Goal: Task Accomplishment & Management: Manage account settings

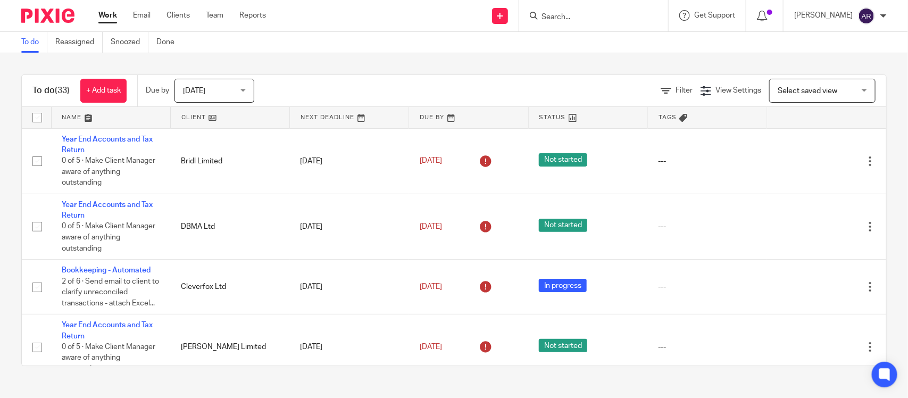
click at [881, 16] on div at bounding box center [883, 16] width 6 height 6
click at [847, 45] on span "My profile" at bounding box center [842, 41] width 33 height 7
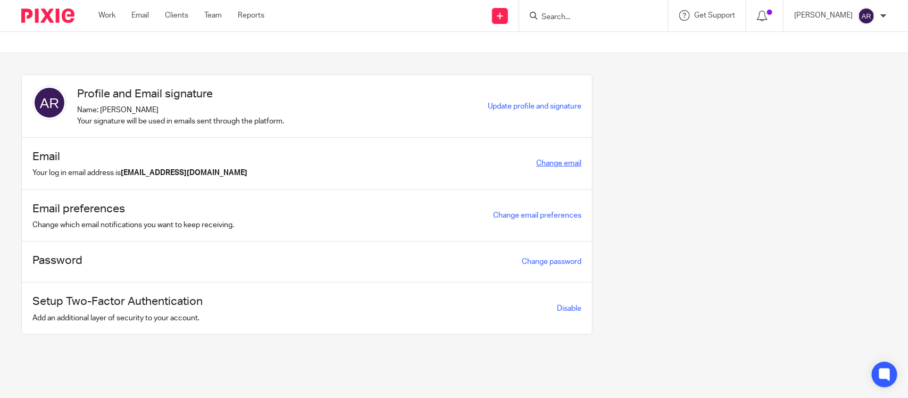
click at [547, 167] on link "Change email" at bounding box center [558, 163] width 45 height 7
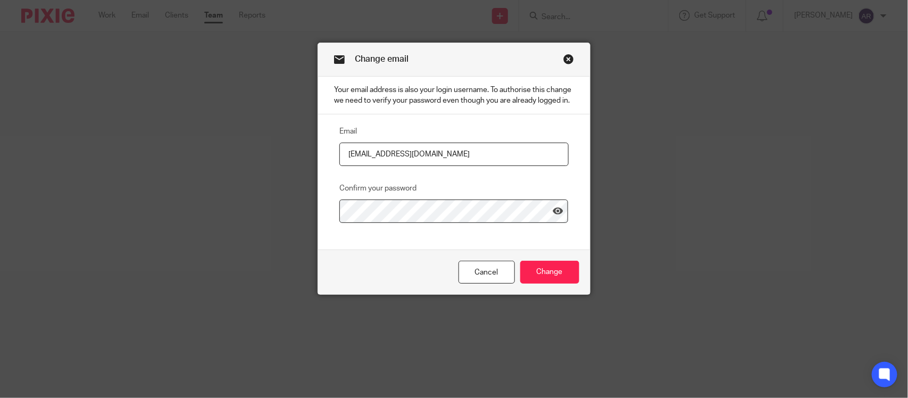
drag, startPoint x: 439, startPoint y: 164, endPoint x: 405, endPoint y: 165, distance: 34.1
click at [405, 165] on input "aishwarya@jumpaccounting.co.uk" at bounding box center [453, 155] width 229 height 24
drag, startPoint x: 400, startPoint y: 166, endPoint x: 394, endPoint y: 166, distance: 5.9
click at [394, 166] on input "aishwarya@jumpaccounting.co.uk" at bounding box center [453, 155] width 229 height 24
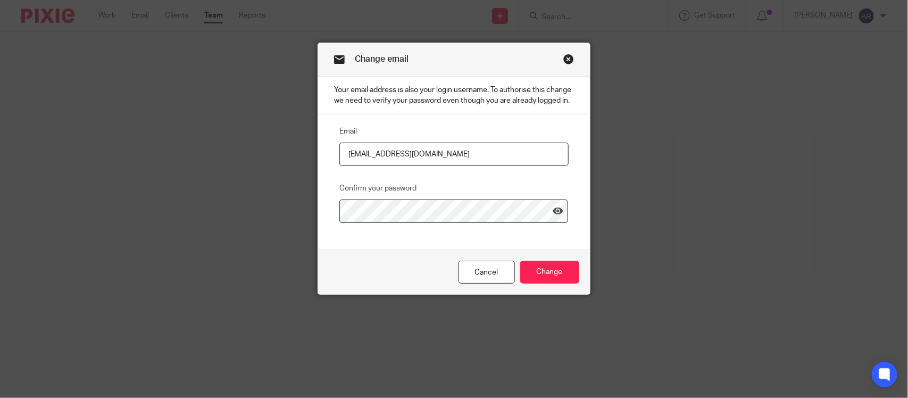
click at [394, 165] on input "aishwarya@jumpaccounting.co.uk" at bounding box center [453, 155] width 229 height 24
click at [391, 164] on input "aishwarya@jumpaccounting.co.uk" at bounding box center [453, 155] width 229 height 24
click at [397, 167] on input "aishwarya@jumpaccounting.co.uk" at bounding box center [453, 155] width 229 height 24
drag, startPoint x: 401, startPoint y: 168, endPoint x: 389, endPoint y: 169, distance: 11.8
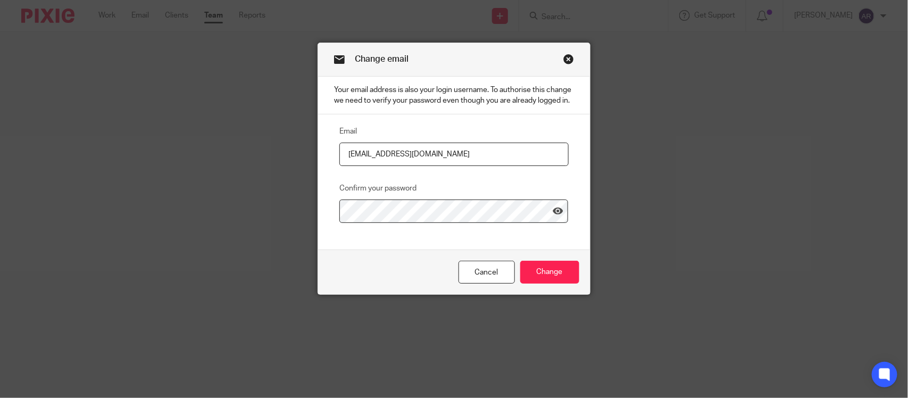
click at [387, 167] on input "[EMAIL_ADDRESS][DOMAIN_NAME]" at bounding box center [453, 155] width 229 height 24
type input "[EMAIL_ADDRESS][DOMAIN_NAME]"
click at [547, 280] on input "Change" at bounding box center [549, 272] width 59 height 23
click at [553, 217] on icon at bounding box center [558, 211] width 11 height 11
click at [560, 284] on input "Change" at bounding box center [549, 272] width 59 height 23
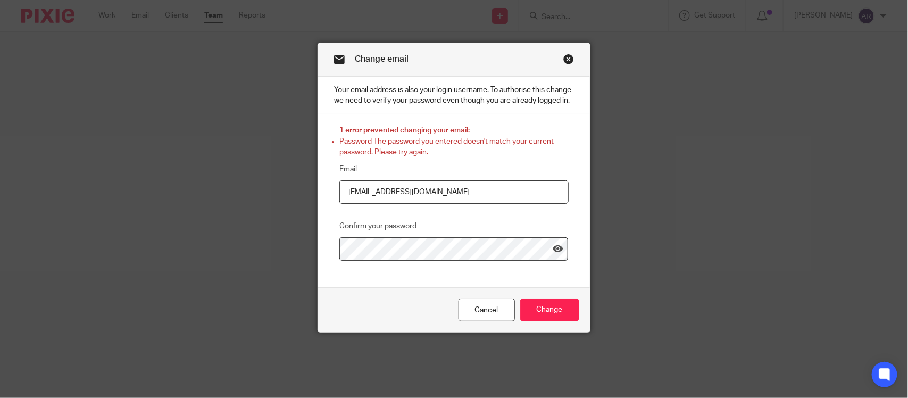
drag, startPoint x: 489, startPoint y: 206, endPoint x: 206, endPoint y: 209, distance: 283.6
click at [206, 209] on div "Change email Your email address is also your login username. To authorise this …" at bounding box center [454, 199] width 908 height 398
click at [408, 203] on input "aishwarya@rise" at bounding box center [453, 192] width 229 height 24
type input "aishwarya@riseaccounting.co.uk"
click at [553, 254] on icon at bounding box center [558, 249] width 11 height 11
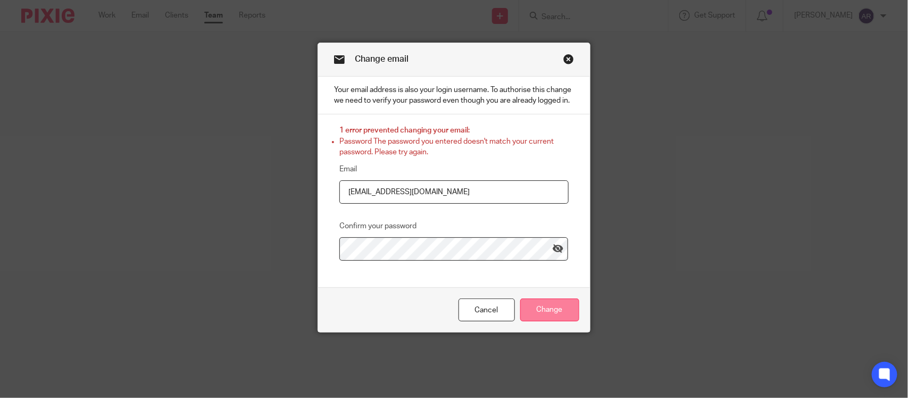
click at [548, 318] on input "Change" at bounding box center [549, 309] width 59 height 23
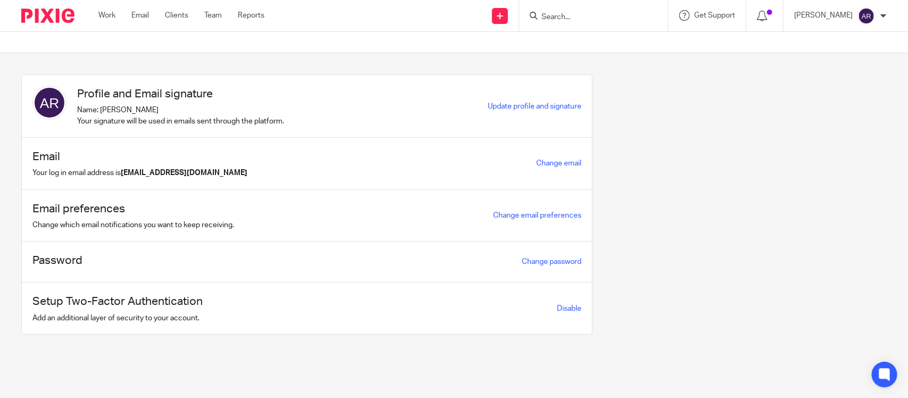
click at [703, 237] on div "Profile and Email signature Name: [PERSON_NAME] Your signature will be used in …" at bounding box center [446, 212] width 882 height 276
click at [109, 15] on link "Work" at bounding box center [106, 15] width 17 height 11
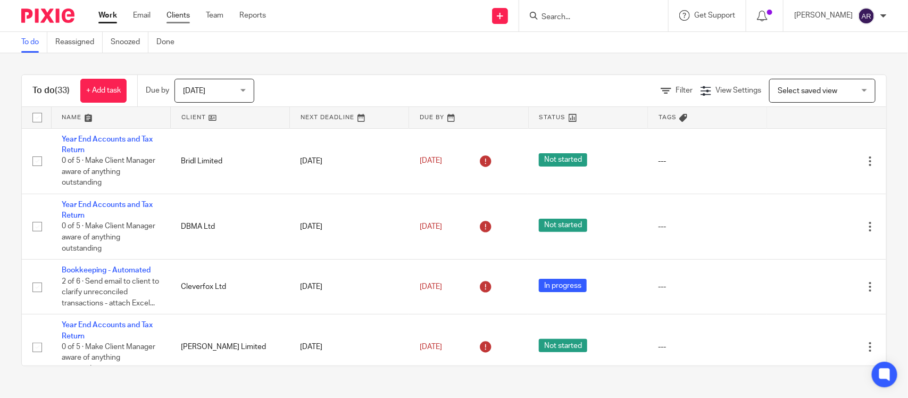
click at [182, 14] on link "Clients" at bounding box center [178, 15] width 23 height 11
click at [142, 15] on link "Email" at bounding box center [142, 15] width 18 height 11
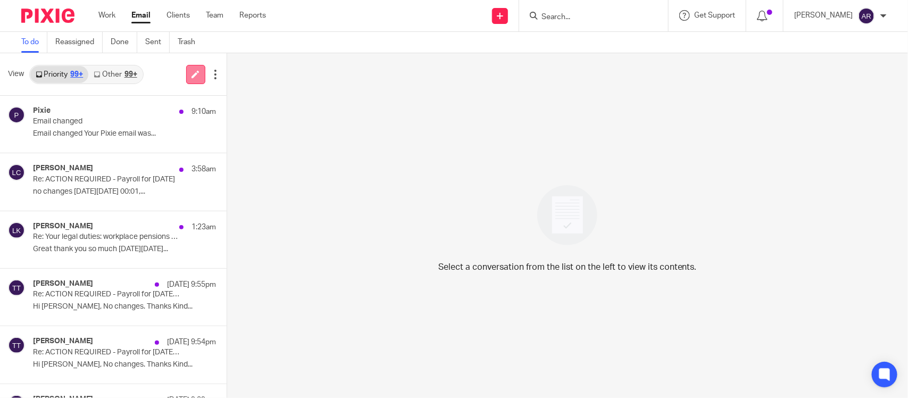
click at [193, 77] on icon at bounding box center [196, 74] width 8 height 8
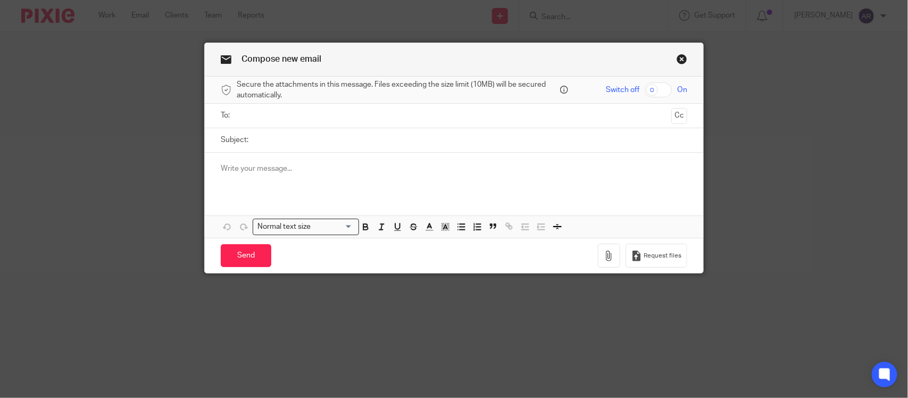
click at [677, 55] on link "Close this dialog window" at bounding box center [682, 61] width 11 height 14
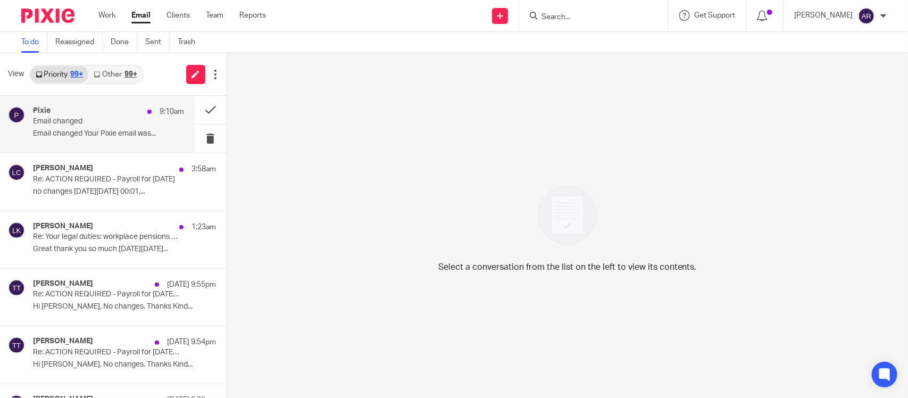
click at [80, 129] on p "Email changed Your Pixie email was..." at bounding box center [108, 133] width 151 height 9
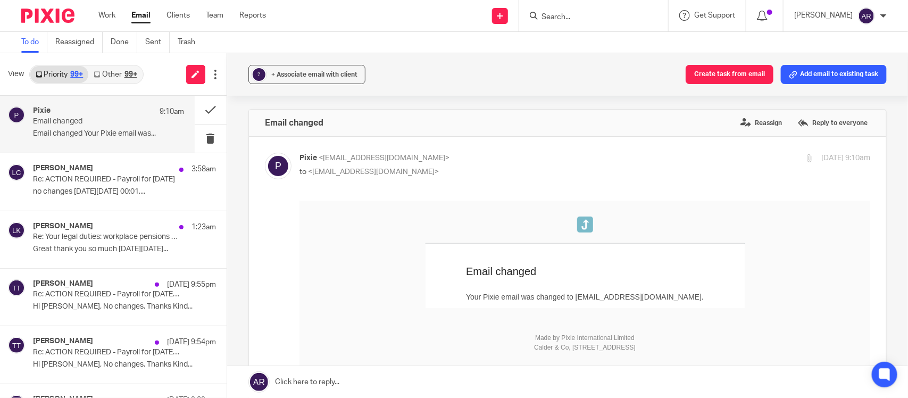
scroll to position [246, 0]
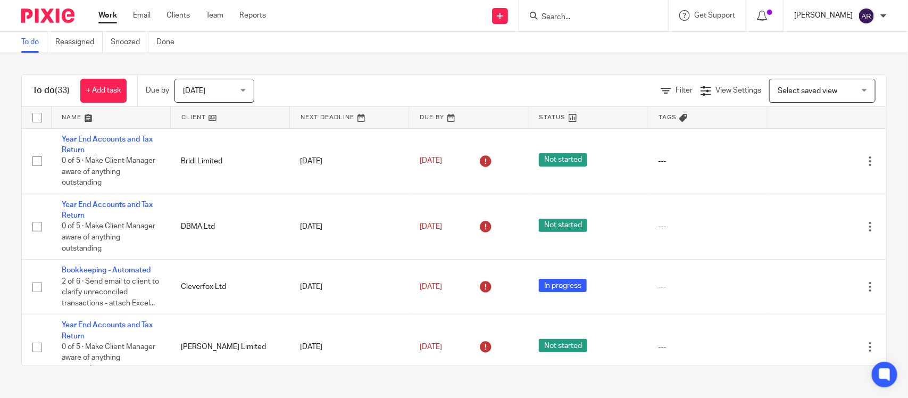
click at [823, 16] on p "[PERSON_NAME]" at bounding box center [823, 15] width 59 height 11
click at [847, 43] on span "My profile" at bounding box center [842, 41] width 33 height 7
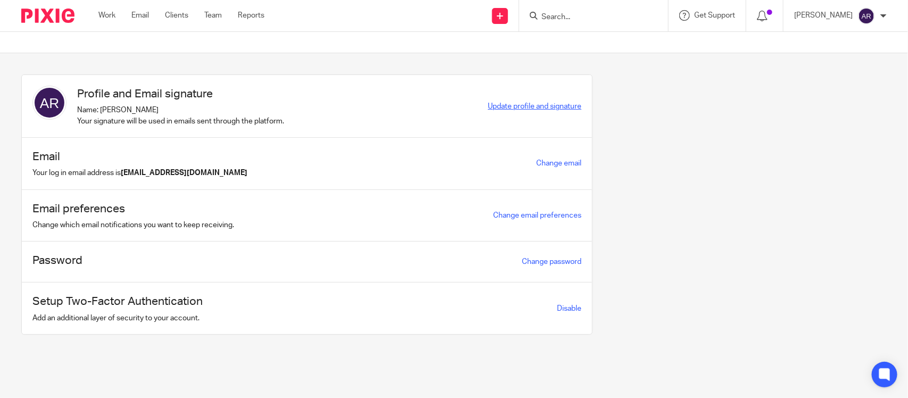
click at [518, 108] on span "Update profile and signature" at bounding box center [535, 106] width 94 height 7
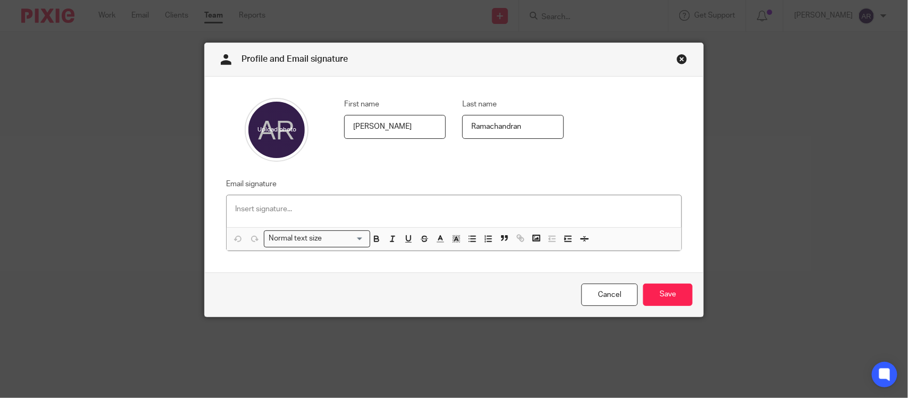
drag, startPoint x: 272, startPoint y: 215, endPoint x: 272, endPoint y: 210, distance: 5.3
click at [272, 214] on div at bounding box center [454, 211] width 455 height 32
click at [251, 198] on div at bounding box center [454, 211] width 455 height 32
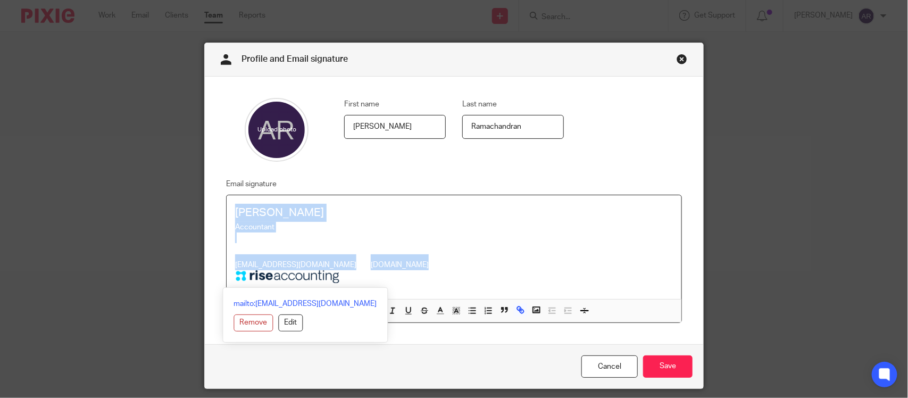
drag, startPoint x: 322, startPoint y: 259, endPoint x: 231, endPoint y: 200, distance: 108.8
click at [231, 200] on div "[PERSON_NAME] Accountant [EMAIL_ADDRESS][DOMAIN_NAME] [DOMAIN_NAME]" at bounding box center [454, 247] width 455 height 104
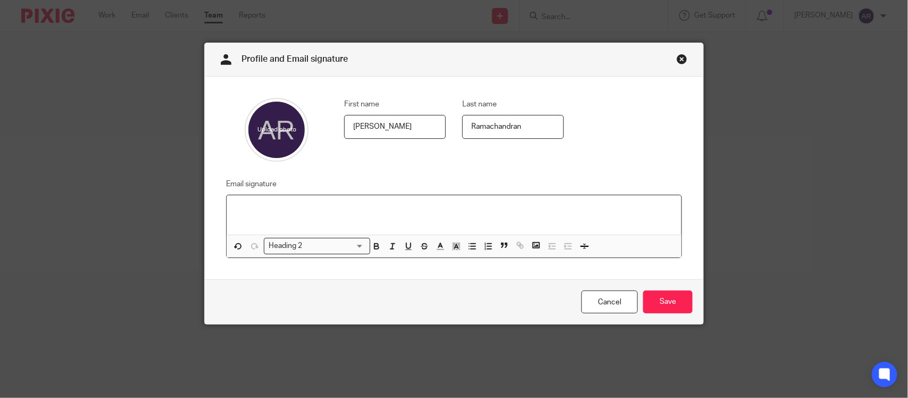
click at [227, 201] on div at bounding box center [454, 214] width 455 height 39
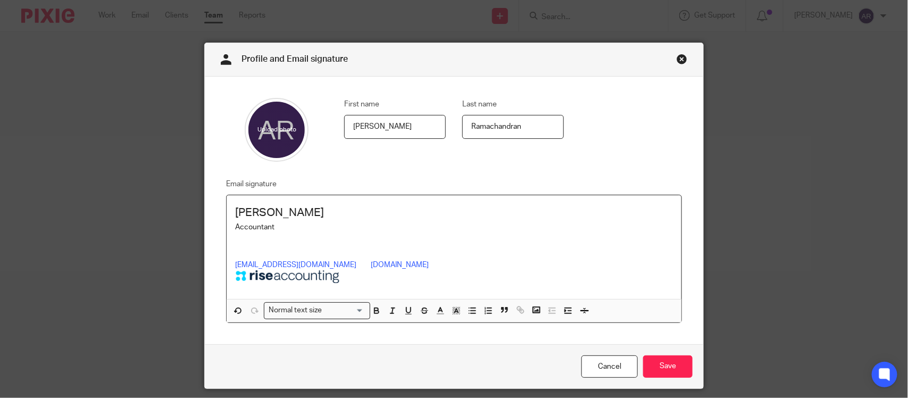
click at [239, 246] on p at bounding box center [454, 249] width 438 height 11
drag, startPoint x: 311, startPoint y: 206, endPoint x: 186, endPoint y: 210, distance: 125.1
click at [186, 210] on div "Profile and Email signature First name [GEOGRAPHIC_DATA] Last name [PERSON_NAME…" at bounding box center [454, 199] width 908 height 398
click at [374, 312] on icon "button" at bounding box center [377, 311] width 10 height 10
click at [342, 219] on h2 "[PERSON_NAME]" at bounding box center [454, 213] width 438 height 18
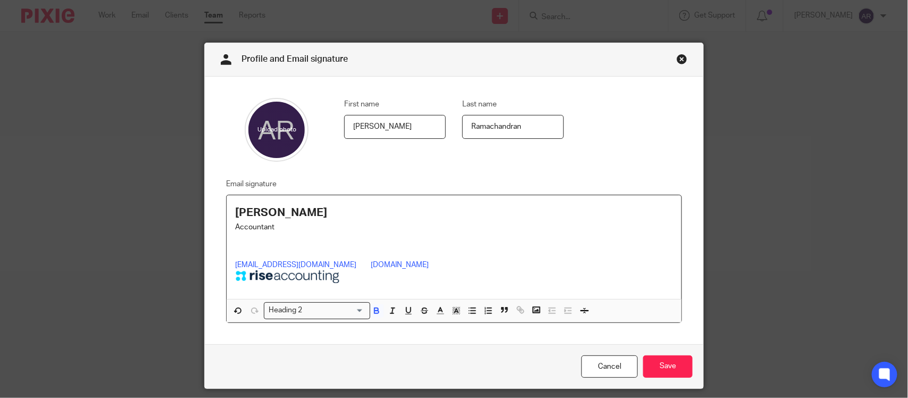
click at [356, 262] on img at bounding box center [362, 260] width 13 height 13
click at [351, 260] on span at bounding box center [356, 254] width 11 height 11
click at [356, 267] on img at bounding box center [362, 260] width 13 height 13
click at [355, 262] on span at bounding box center [360, 260] width 11 height 11
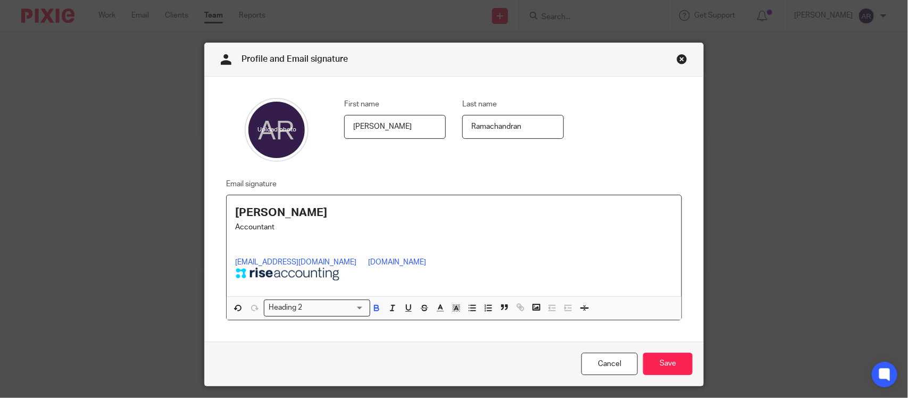
click at [356, 266] on span at bounding box center [362, 260] width 12 height 13
click at [227, 258] on div "[PERSON_NAME] Accountant [EMAIL_ADDRESS][DOMAIN_NAME] [DOMAIN_NAME]" at bounding box center [454, 245] width 455 height 101
click at [365, 280] on p at bounding box center [454, 276] width 438 height 16
drag, startPoint x: 365, startPoint y: 280, endPoint x: 217, endPoint y: 280, distance: 147.9
click at [219, 280] on div "Email signature [PERSON_NAME] Accountant [EMAIL_ADDRESS][DOMAIN_NAME] [DOMAIN_N…" at bounding box center [446, 249] width 472 height 143
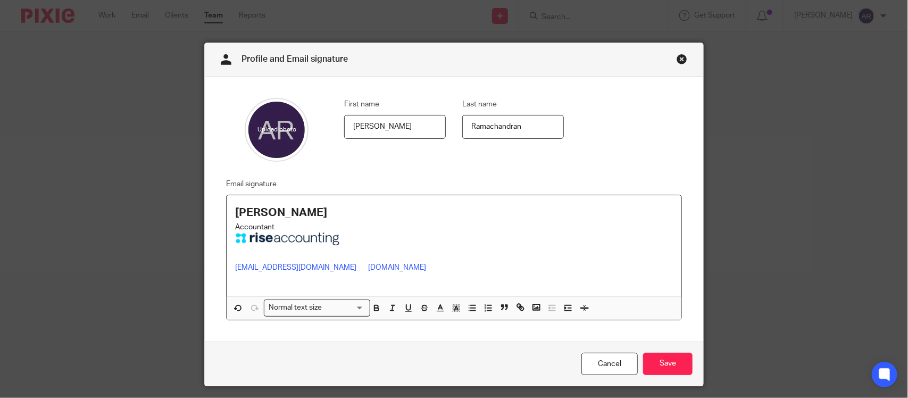
click at [336, 235] on img at bounding box center [288, 238] width 106 height 13
click at [235, 269] on link "[EMAIL_ADDRESS][DOMAIN_NAME]" at bounding box center [295, 267] width 121 height 7
click at [362, 269] on img at bounding box center [367, 265] width 10 height 10
click at [369, 253] on p at bounding box center [454, 252] width 438 height 16
click at [241, 268] on link "[EMAIL_ADDRESS][DOMAIN_NAME]" at bounding box center [301, 267] width 121 height 7
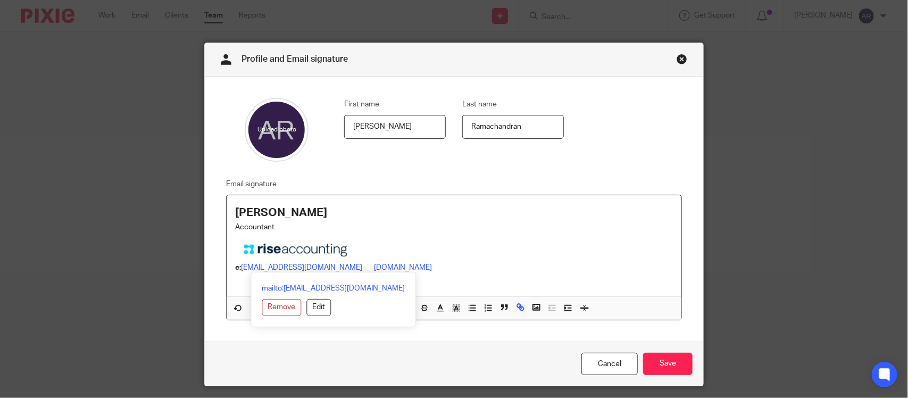
drag, startPoint x: 446, startPoint y: 268, endPoint x: 230, endPoint y: 243, distance: 216.9
click at [230, 243] on div "[PERSON_NAME] Accountant e: [EMAIL_ADDRESS][DOMAIN_NAME] [DOMAIN_NAME]" at bounding box center [454, 245] width 455 height 101
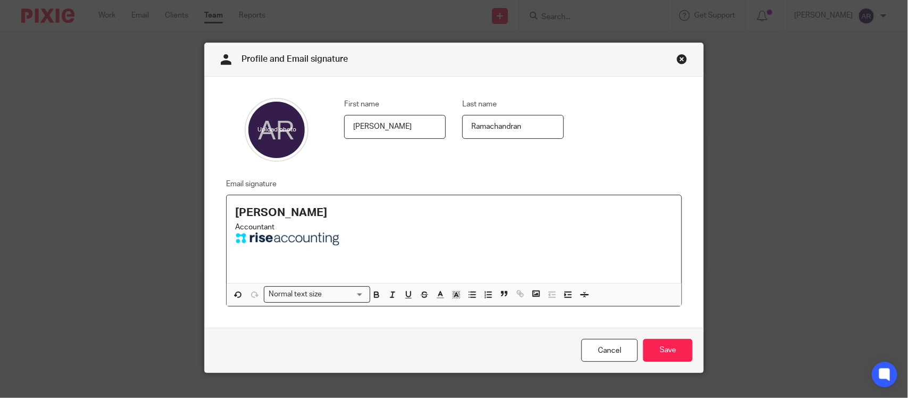
click at [306, 224] on p "Accountant" at bounding box center [454, 227] width 438 height 11
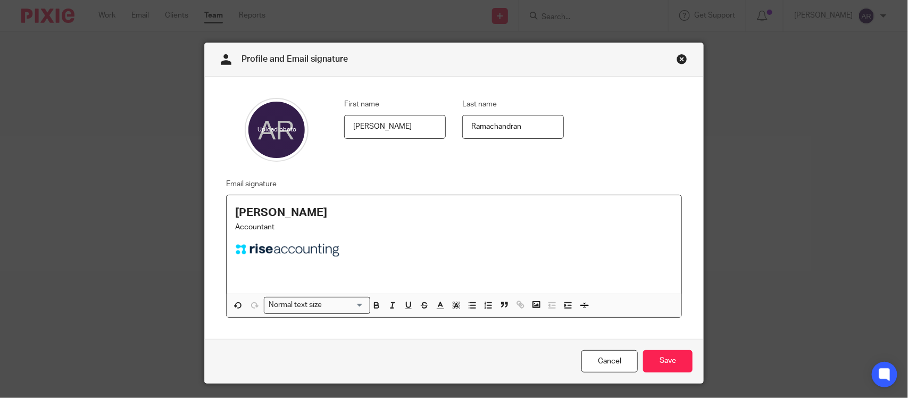
click at [236, 266] on p at bounding box center [454, 265] width 438 height 11
drag, startPoint x: 225, startPoint y: 265, endPoint x: 251, endPoint y: 282, distance: 31.1
click at [227, 265] on div "[PERSON_NAME] Accountant [PERSON_NAME][EMAIL_ADDRESS][DOMAIN_NAME]" at bounding box center [454, 244] width 455 height 98
